Goal: Task Accomplishment & Management: Use online tool/utility

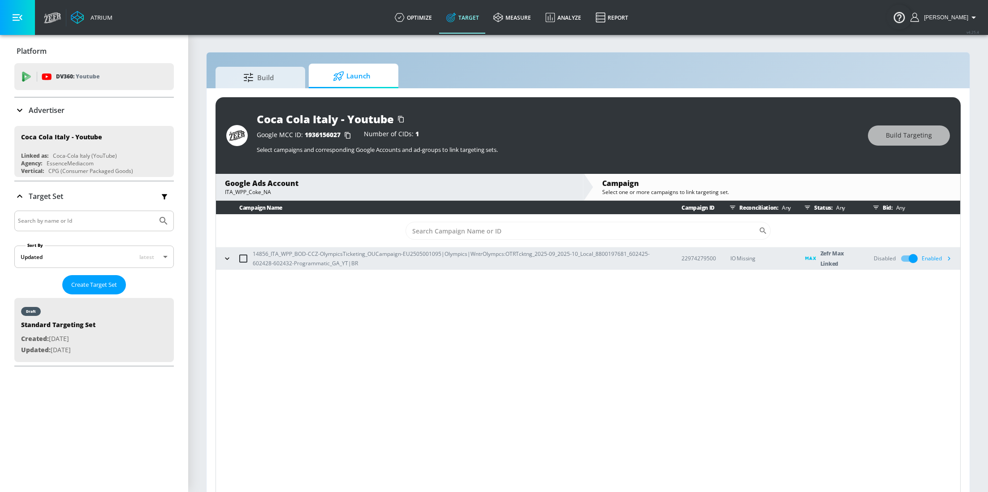
click at [41, 115] on div "Advertiser" at bounding box center [39, 110] width 50 height 11
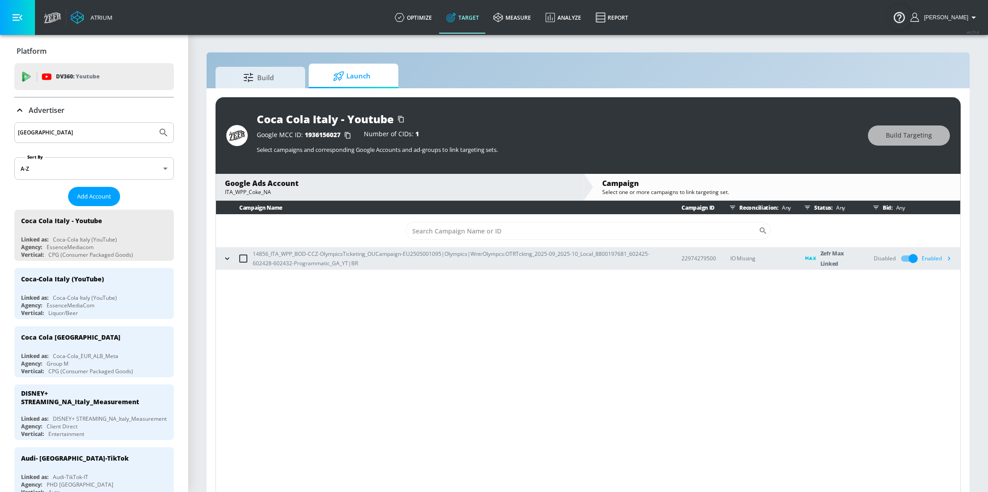
click at [83, 136] on input "[GEOGRAPHIC_DATA]" at bounding box center [86, 133] width 136 height 12
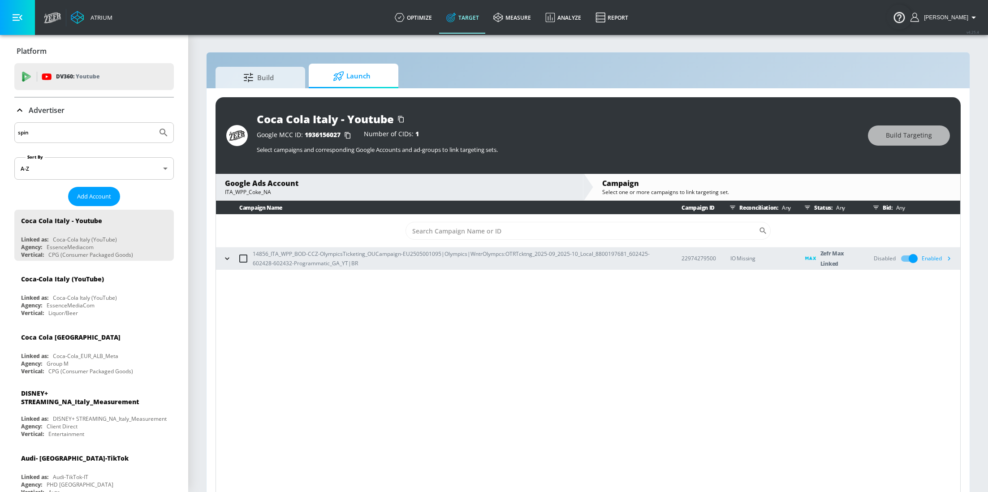
type input "spin"
click at [154, 123] on button "Submit Search" at bounding box center [164, 133] width 20 height 20
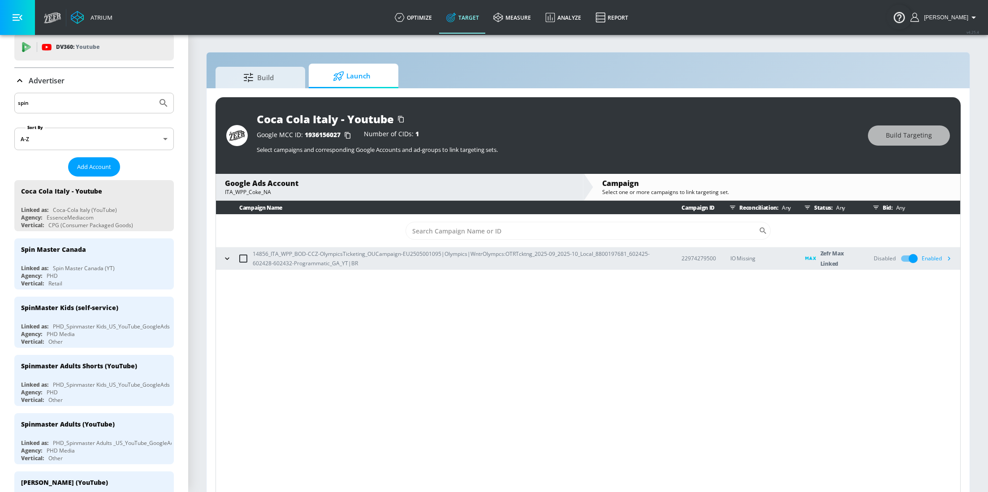
scroll to position [31, 0]
click at [85, 438] on div "PHD_Spinmaster Adults _US_YouTube_GoogleAds" at bounding box center [115, 442] width 124 height 8
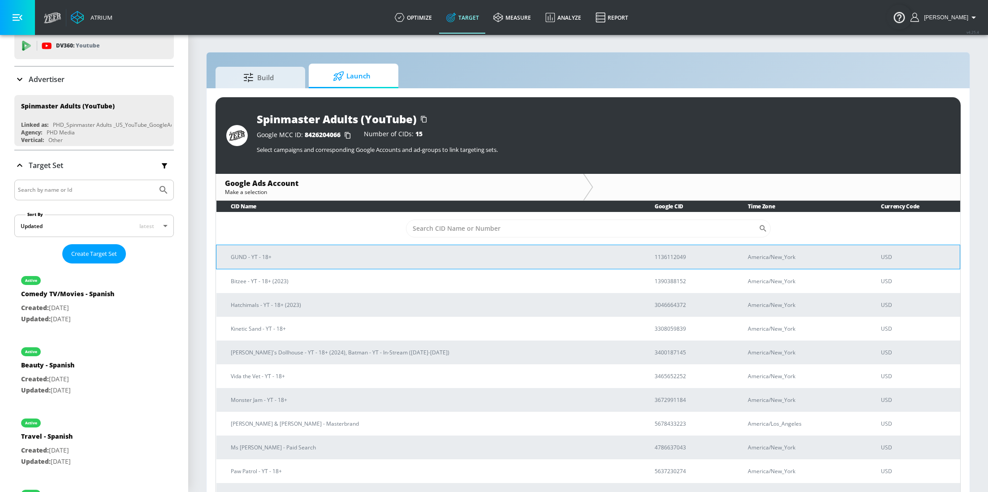
click at [375, 255] on p "GUND - YT - 18+" at bounding box center [432, 256] width 402 height 9
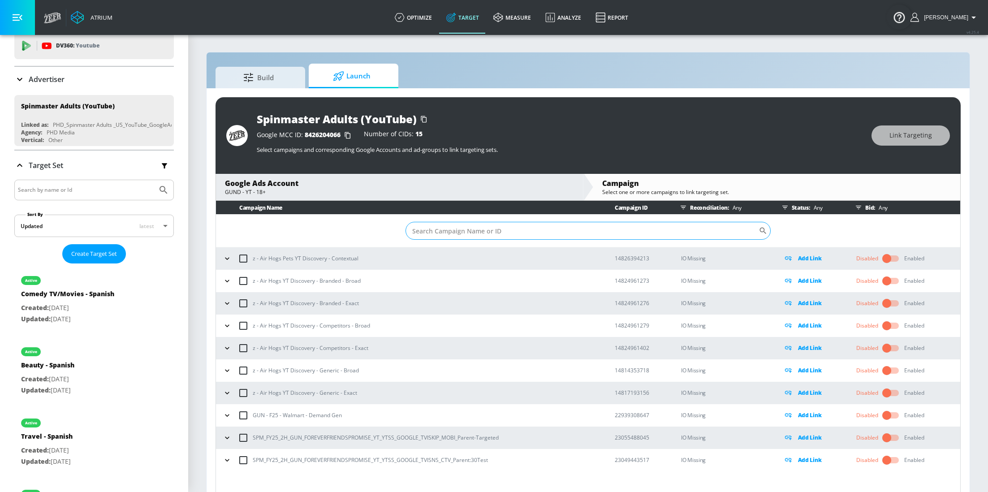
click at [485, 238] on input "Sort By" at bounding box center [582, 231] width 353 height 18
paste input "SPM_FY25_2H_GUN_FOREVERFRIENDSPROMISE_YT_YTSS_GOOGLE_TVISNS_CTV_Parent:30Test"
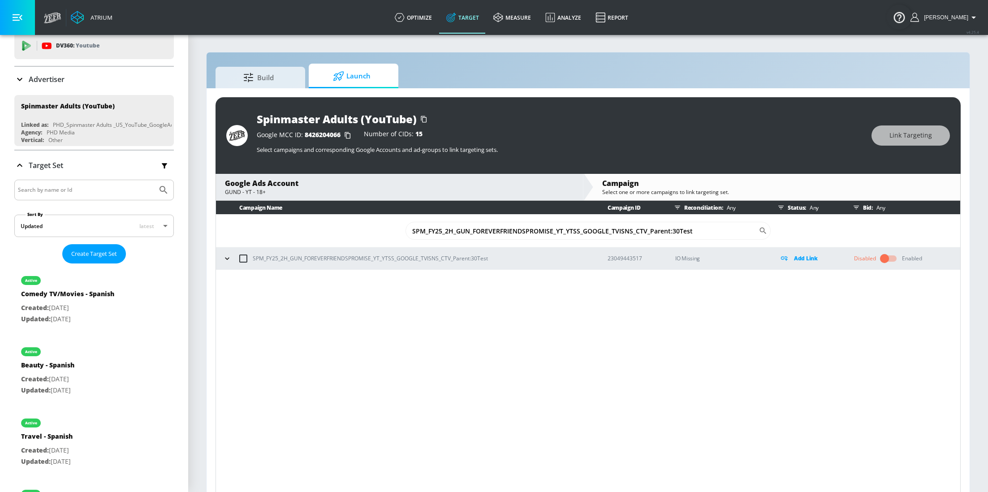
type input "SPM_FY25_2H_GUN_FOREVERFRIENDSPROMISE_YT_YTSS_GOOGLE_TVISNS_CTV_Parent:30Test"
click at [227, 256] on icon "button" at bounding box center [227, 258] width 9 height 9
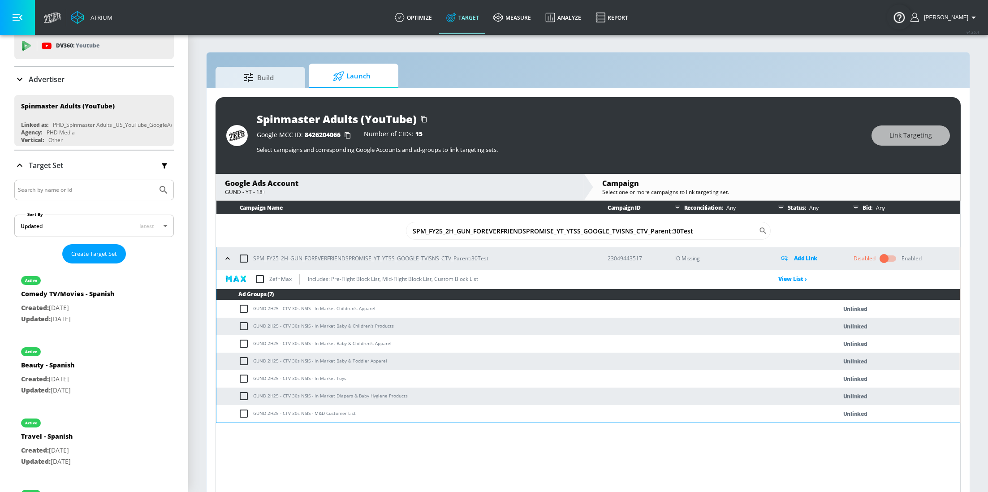
click at [260, 277] on input "checkbox" at bounding box center [259, 279] width 19 height 19
checkbox input "true"
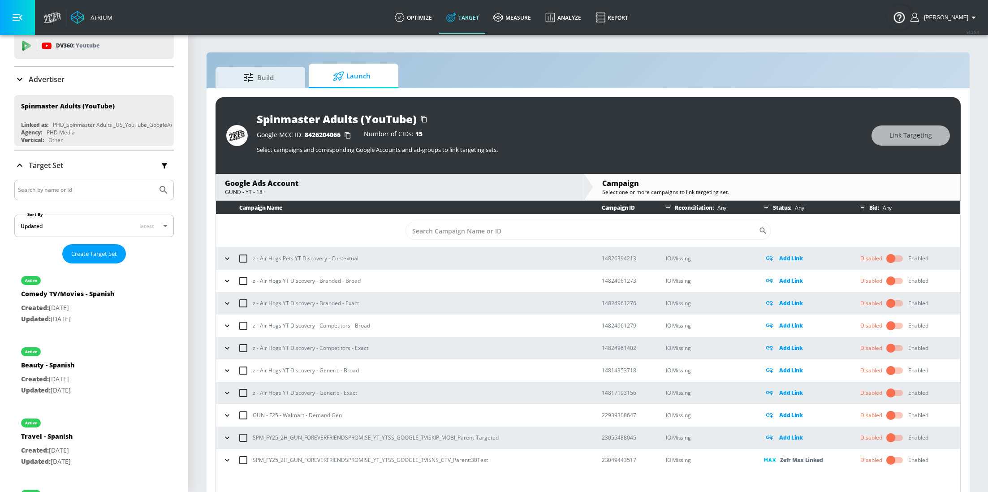
click at [228, 458] on icon "button" at bounding box center [227, 460] width 9 height 9
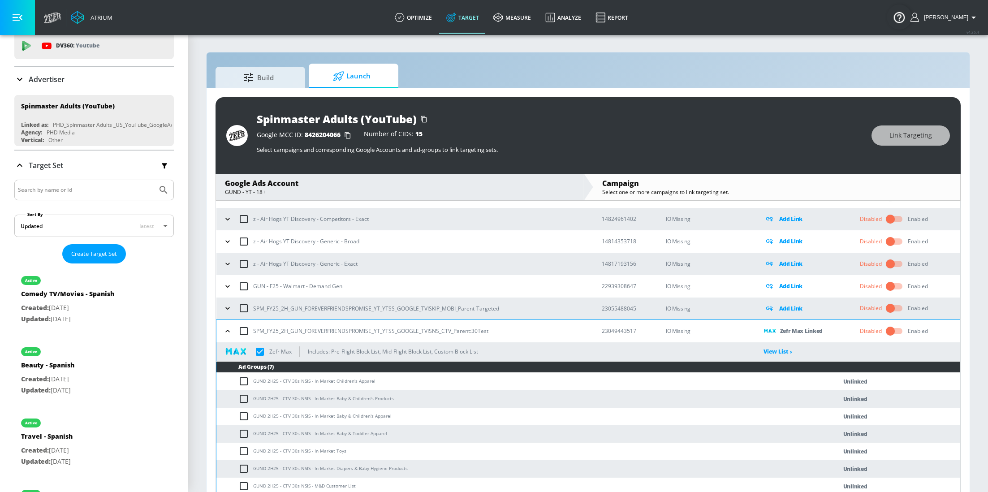
scroll to position [13, 0]
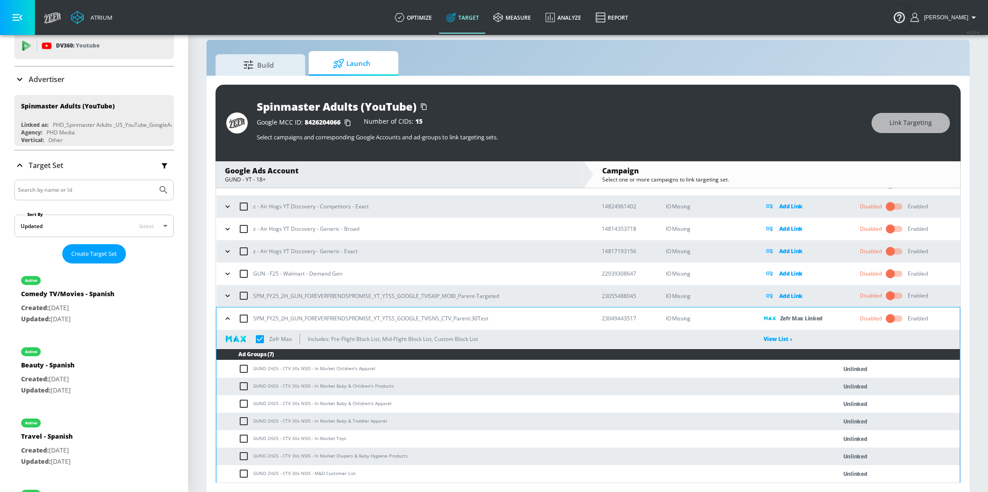
click at [226, 292] on icon "button" at bounding box center [227, 295] width 9 height 9
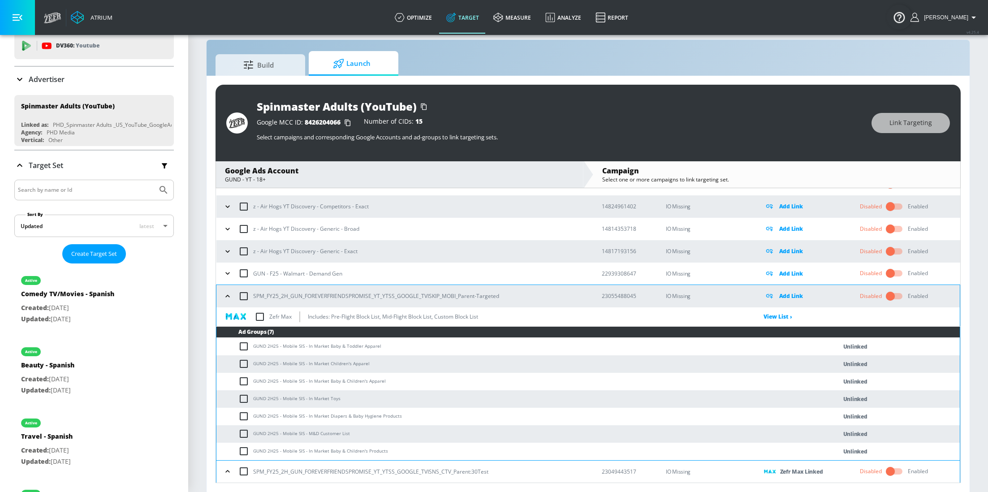
click at [262, 317] on input "checkbox" at bounding box center [259, 316] width 19 height 19
checkbox input "true"
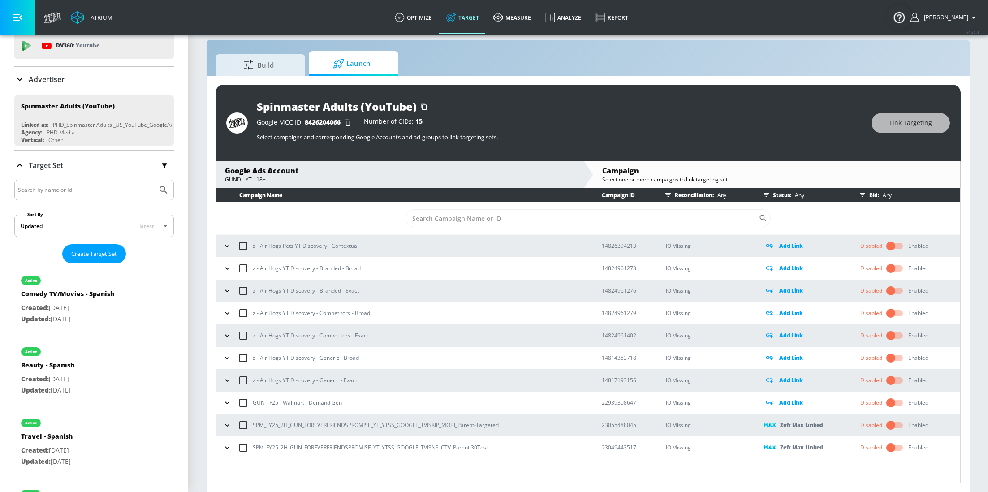
scroll to position [0, 0]
click at [35, 83] on p "Advertiser" at bounding box center [47, 79] width 36 height 10
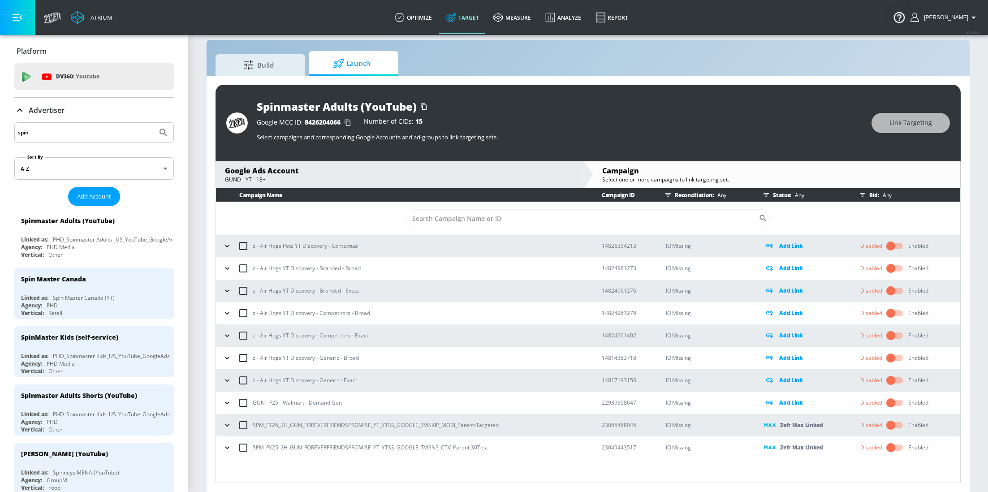
click at [48, 134] on input "spin" at bounding box center [86, 133] width 136 height 12
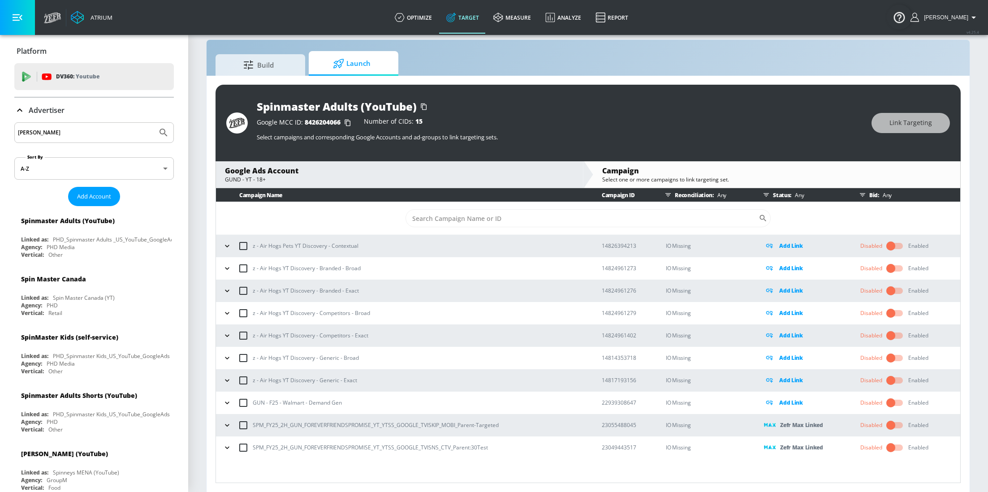
type input "[PERSON_NAME]"
click at [154, 123] on button "Submit Search" at bounding box center [164, 133] width 20 height 20
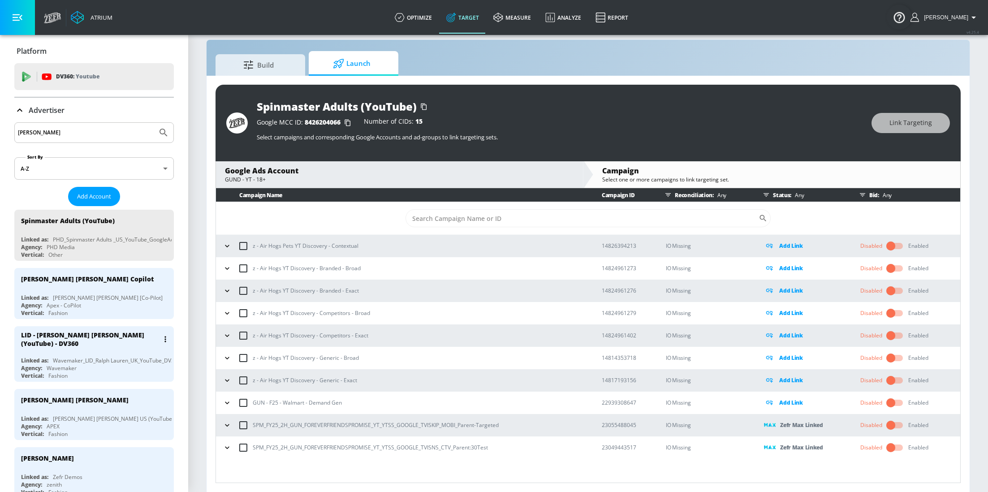
click at [82, 349] on div "LID - [PERSON_NAME] [PERSON_NAME] (YouTube) - DV360 Linked as: Wavemaker_LID_Ra…" at bounding box center [94, 354] width 160 height 56
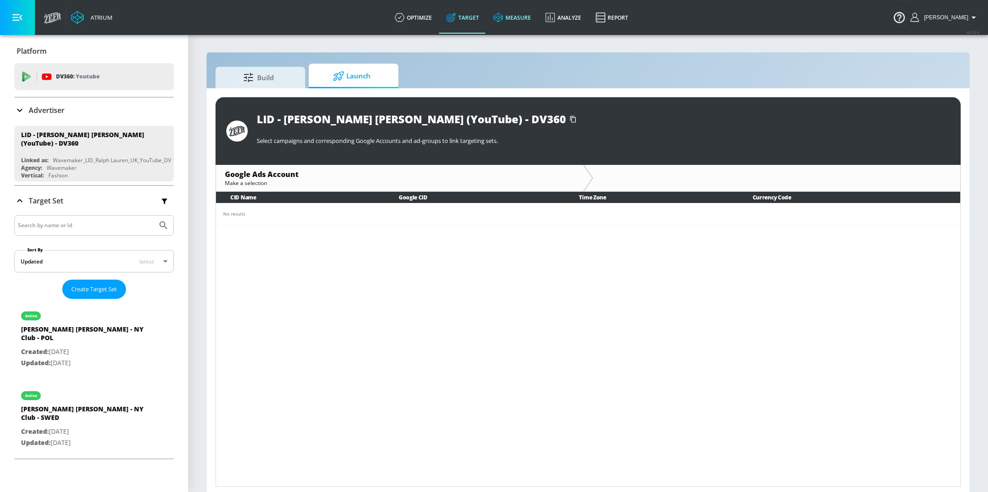
click at [537, 21] on link "measure" at bounding box center [512, 17] width 52 height 32
